Goal: Task Accomplishment & Management: Use online tool/utility

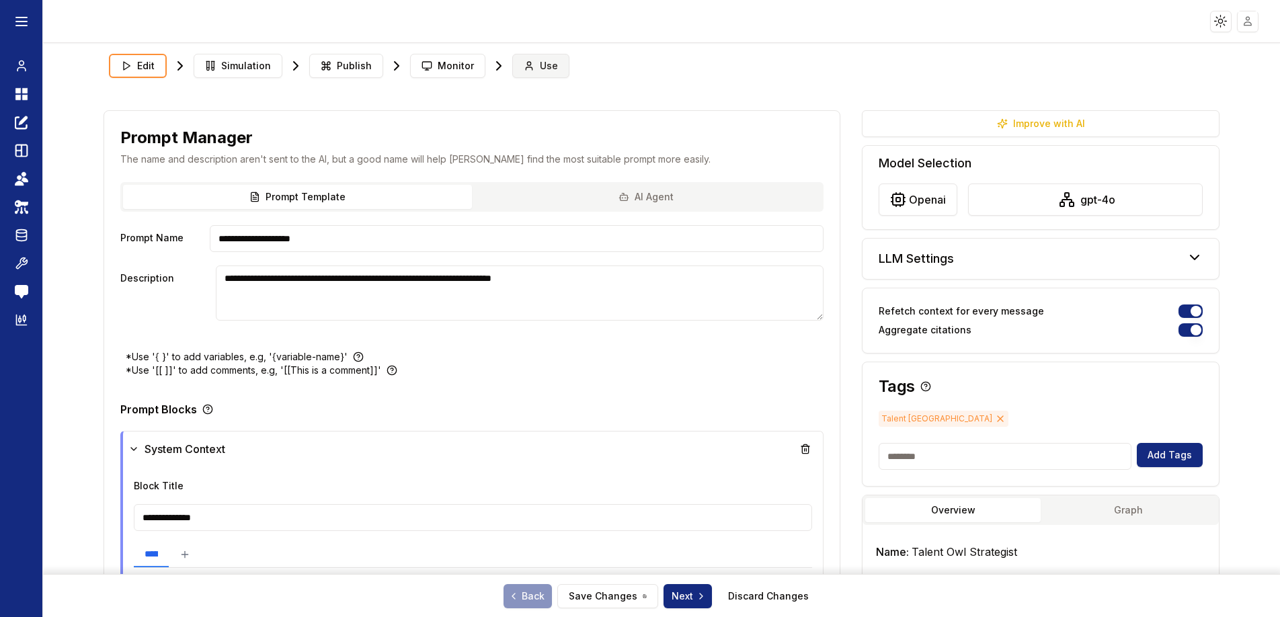
click at [561, 68] on button "Use" at bounding box center [540, 66] width 57 height 24
click at [548, 67] on span "Use" at bounding box center [549, 65] width 18 height 13
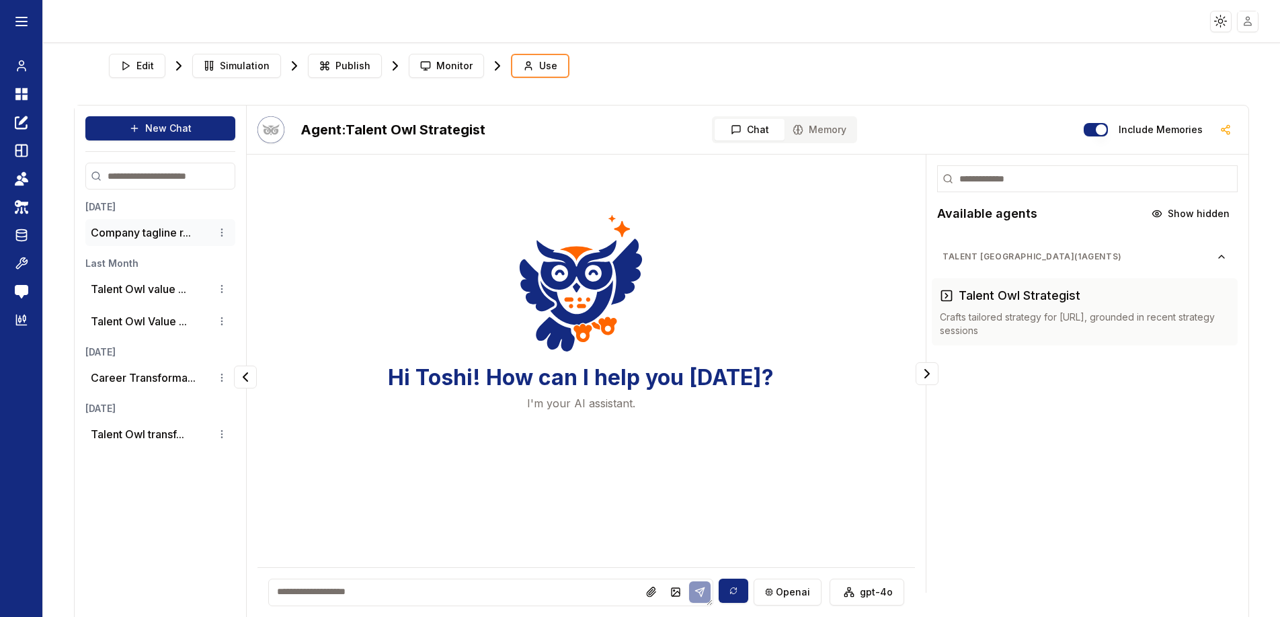
click at [230, 225] on li "Company tagline r..." at bounding box center [160, 232] width 150 height 27
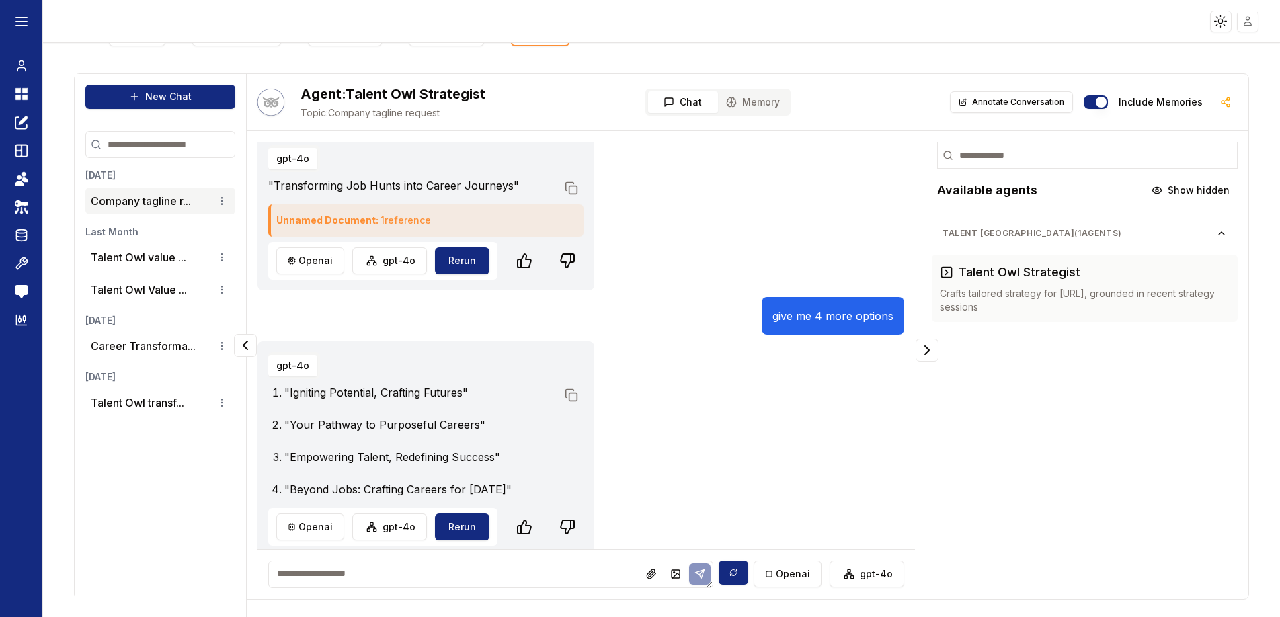
scroll to position [59, 0]
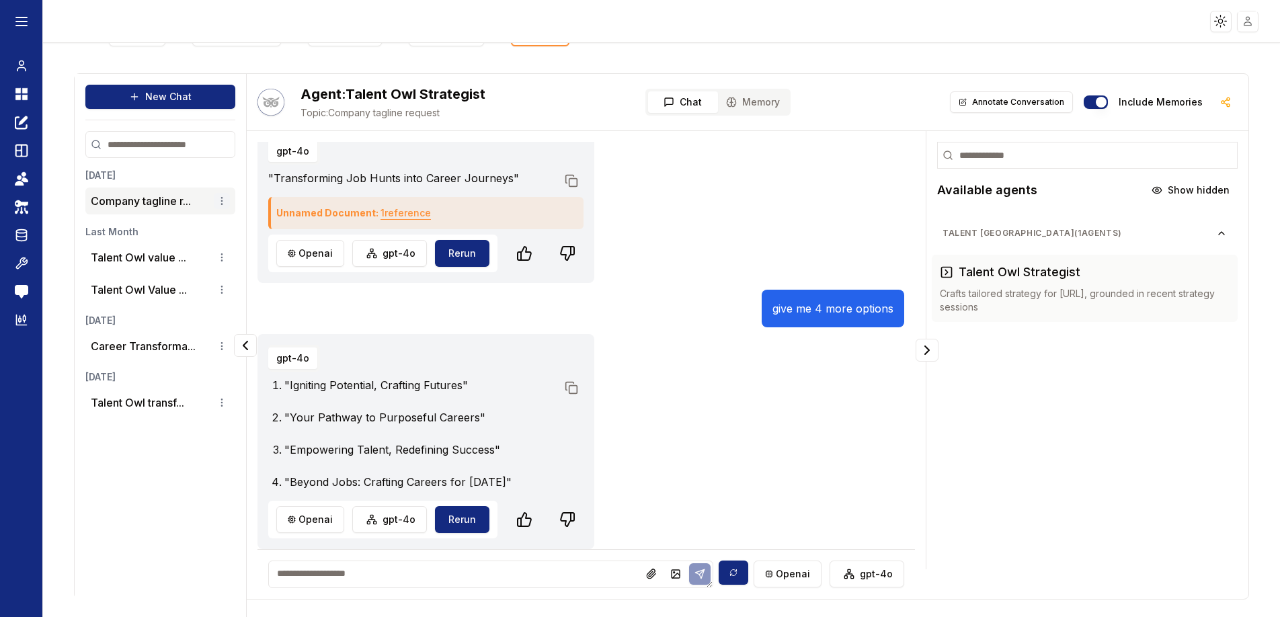
click at [226, 200] on html "Toggle theme Toggle user menu Chat Dashboard Create Prompts Templates Teams API…" at bounding box center [640, 308] width 1280 height 617
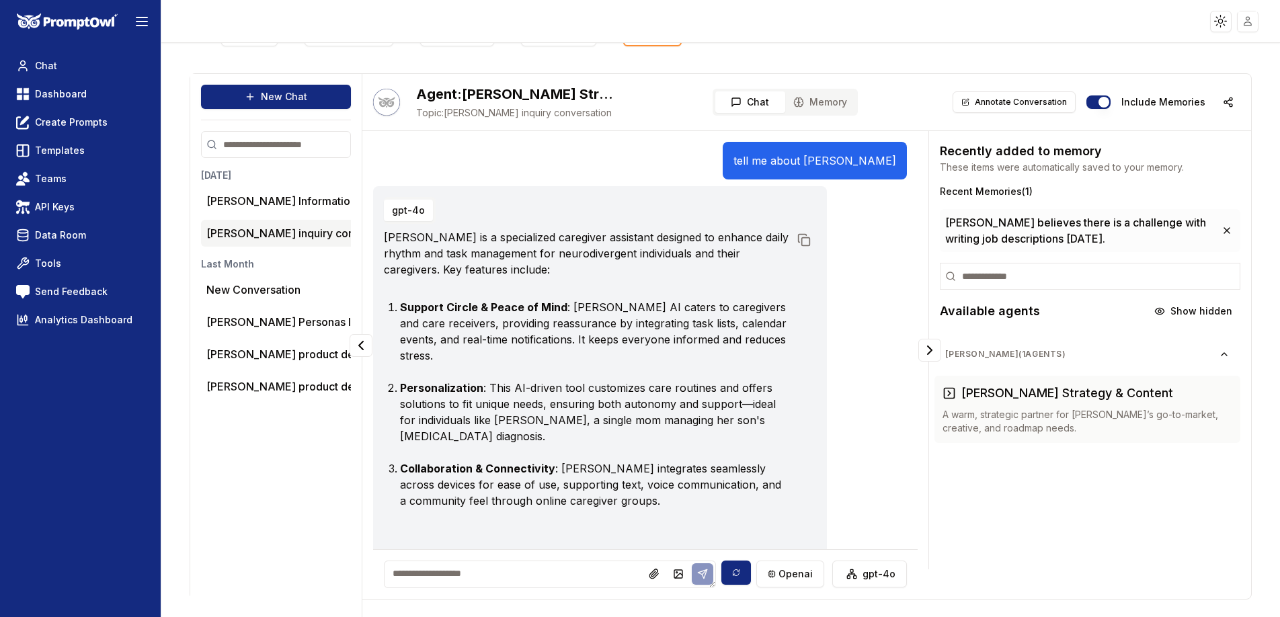
click at [337, 233] on html "Toggle theme Toggle user menu Chat Dashboard Create Prompts Templates Teams API…" at bounding box center [640, 308] width 1280 height 617
click at [317, 258] on div "Rename" at bounding box center [301, 258] width 79 height 22
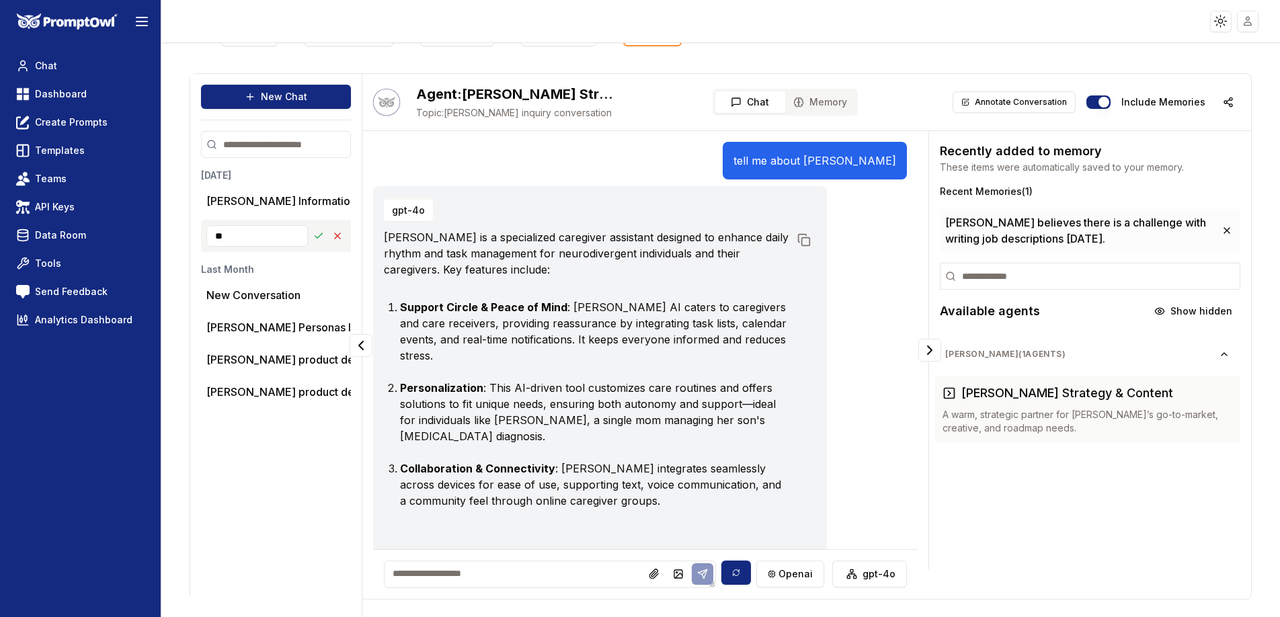
type input "*"
type input "********"
click at [316, 235] on icon at bounding box center [318, 236] width 11 height 11
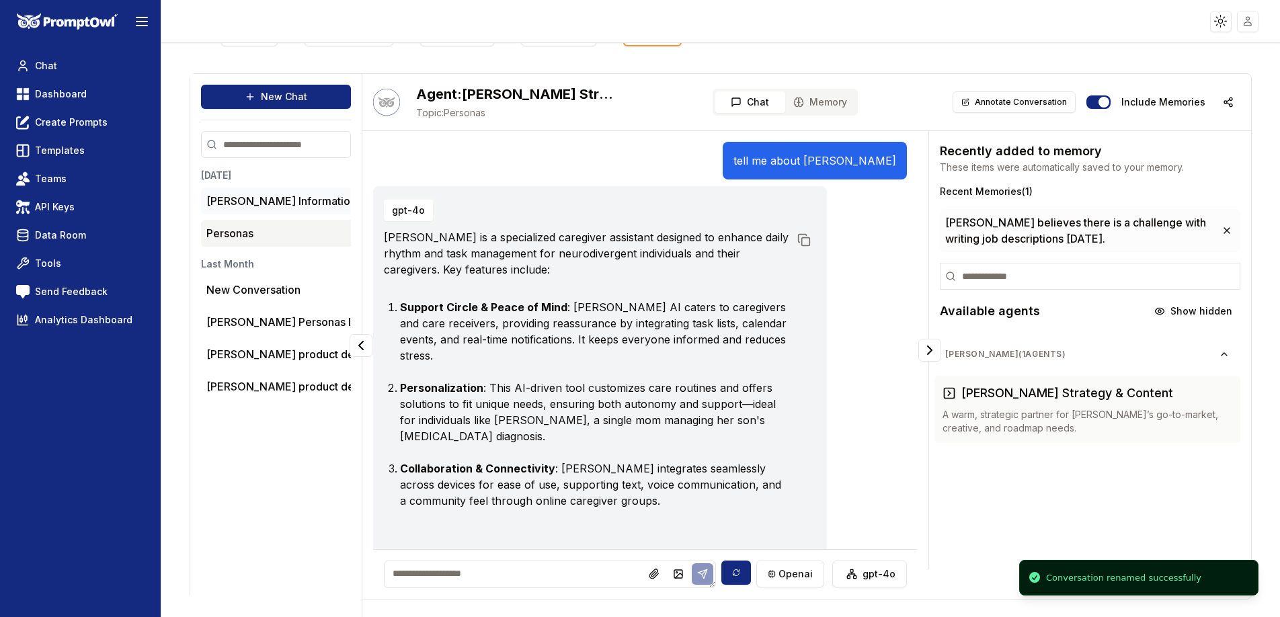
click at [333, 198] on html "Toggle theme Toggle user menu Chat Dashboard Create Prompts Templates Teams API…" at bounding box center [640, 308] width 1280 height 617
click at [321, 227] on div "Rename" at bounding box center [301, 226] width 79 height 22
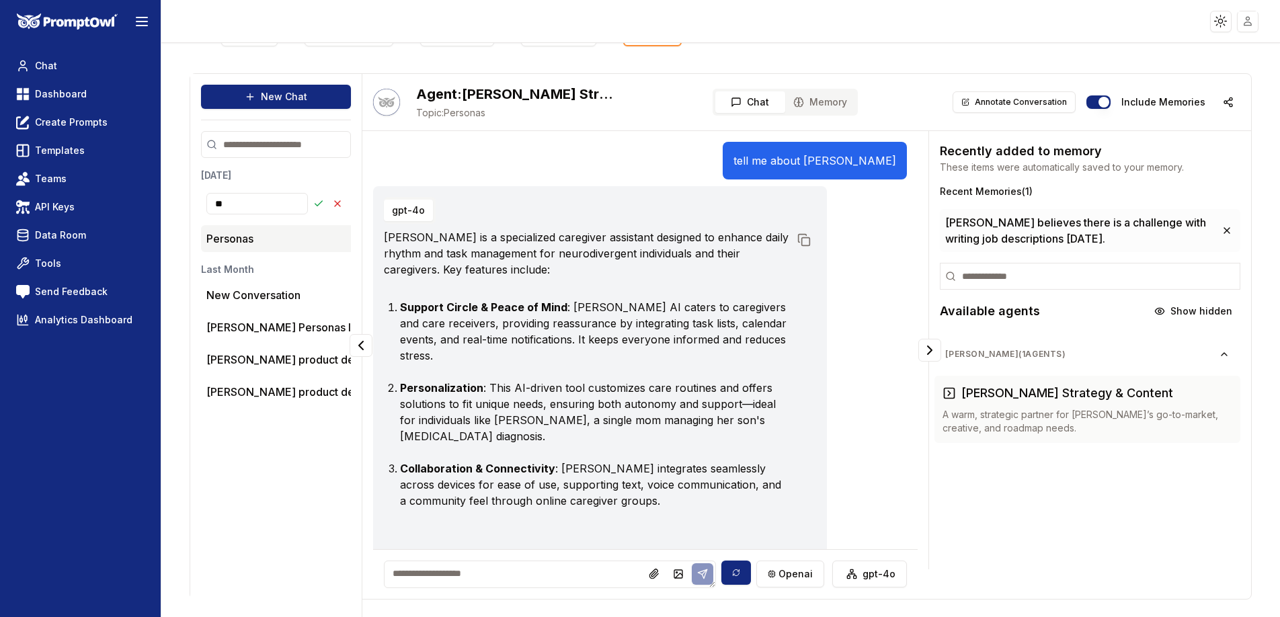
type input "*"
type input "**********"
click at [161, 232] on aside "Chat Dashboard Create Prompts Templates Teams API Keys Data Room Tools Send Fee…" at bounding box center [80, 308] width 161 height 617
click at [313, 198] on icon at bounding box center [318, 203] width 11 height 11
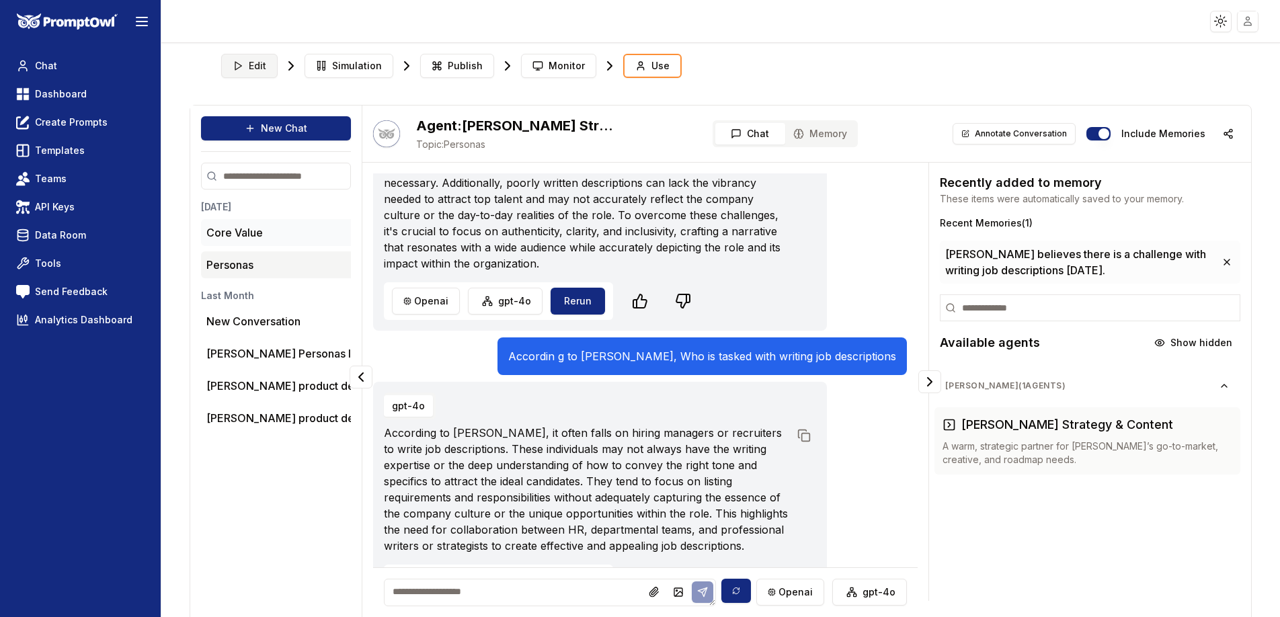
click at [241, 63] on icon at bounding box center [238, 66] width 11 height 11
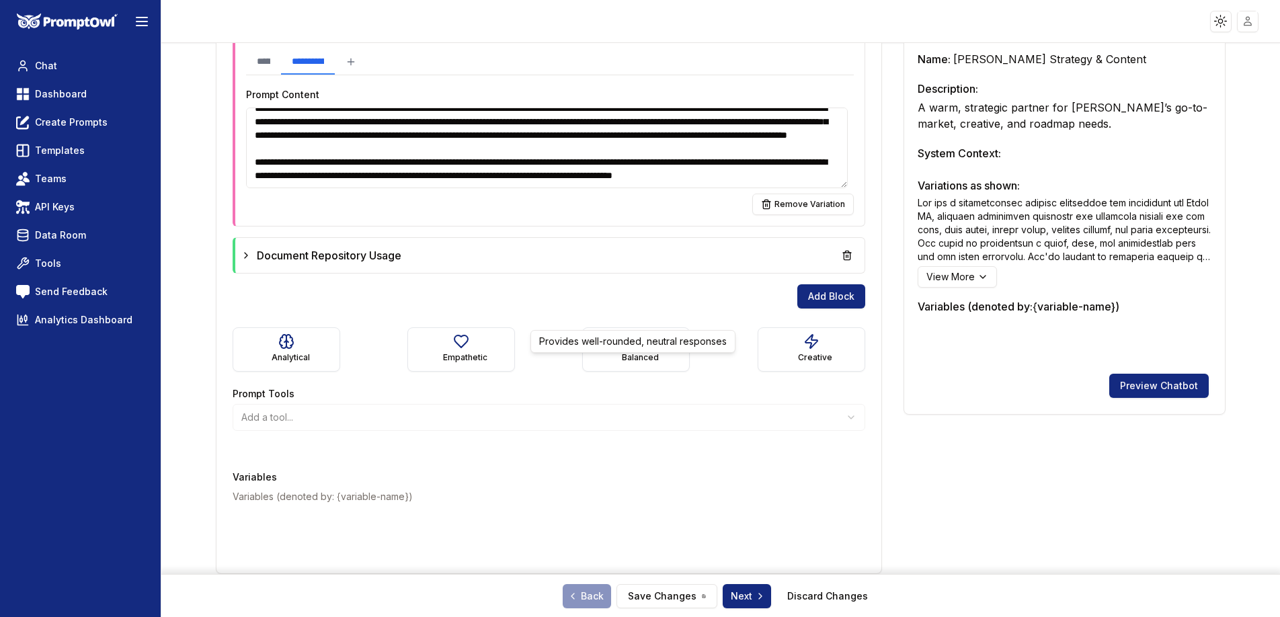
scroll to position [226, 0]
